Goal: Register for event/course

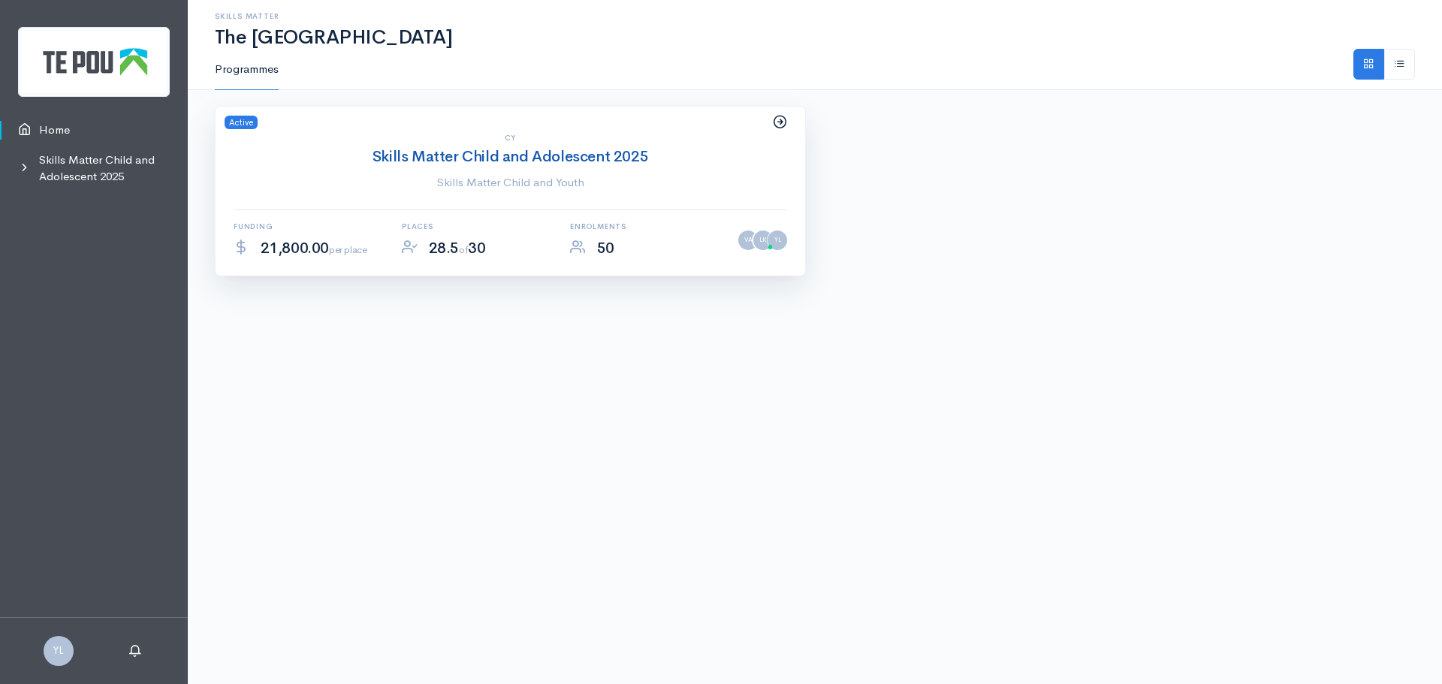
click at [473, 158] on link "Skills Matter Child and Adolescent 2025" at bounding box center [511, 156] width 276 height 19
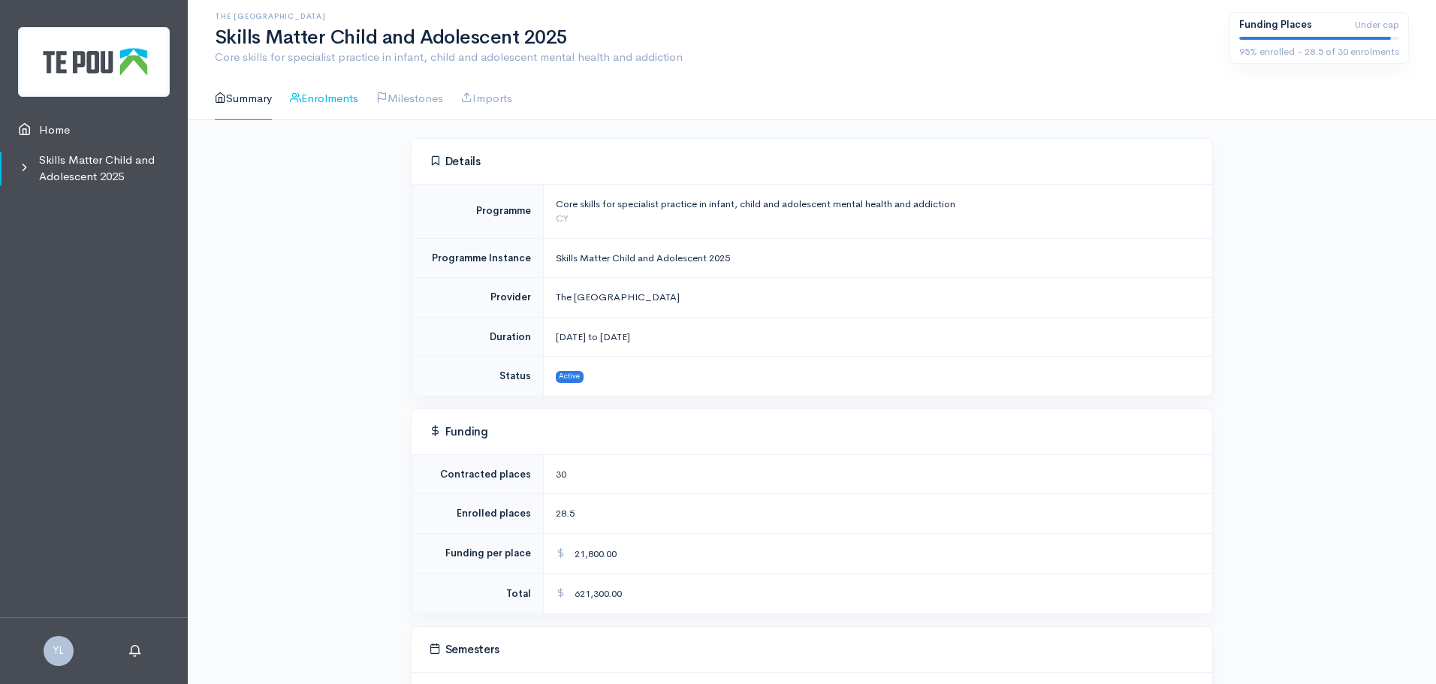
click at [316, 98] on link "Enrolments" at bounding box center [324, 98] width 68 height 43
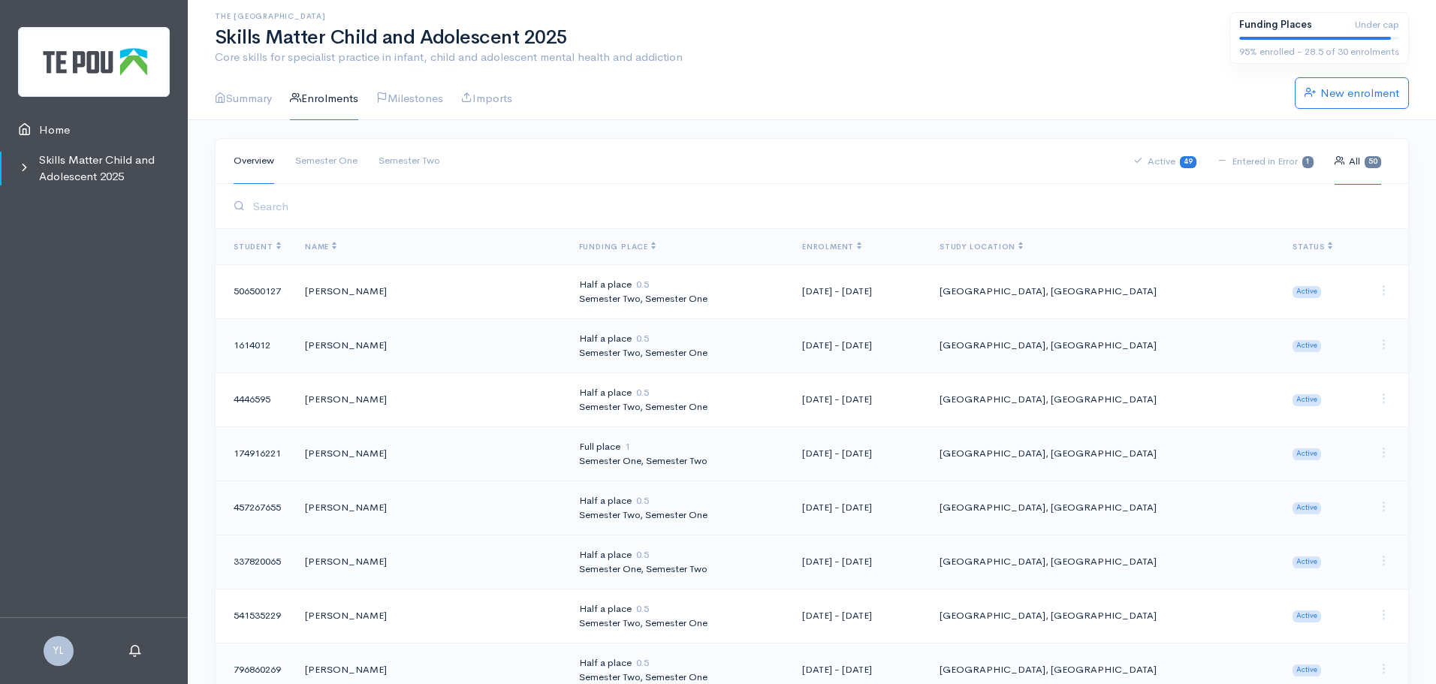
click at [574, 499] on td "Half a place 0.5 Semester Two, Semester One" at bounding box center [678, 508] width 223 height 54
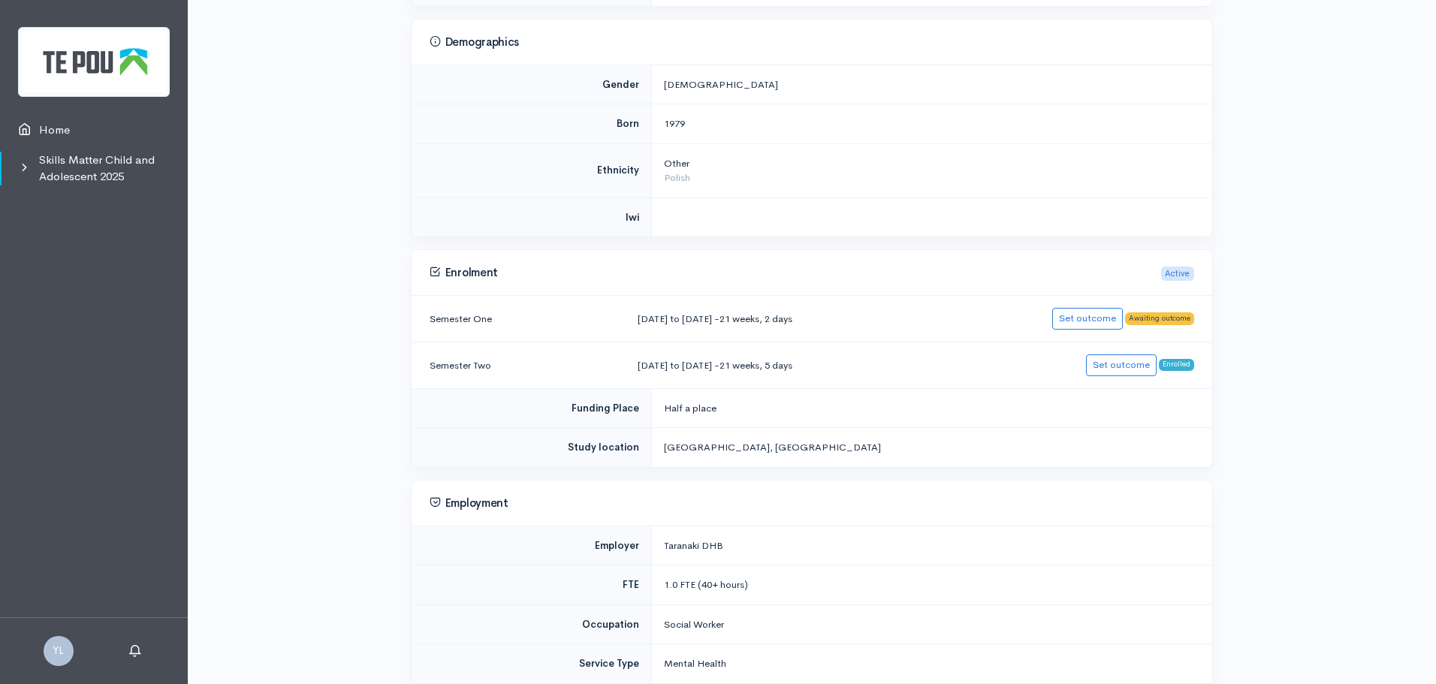
scroll to position [481, 0]
